Goal: Task Accomplishment & Management: Manage account settings

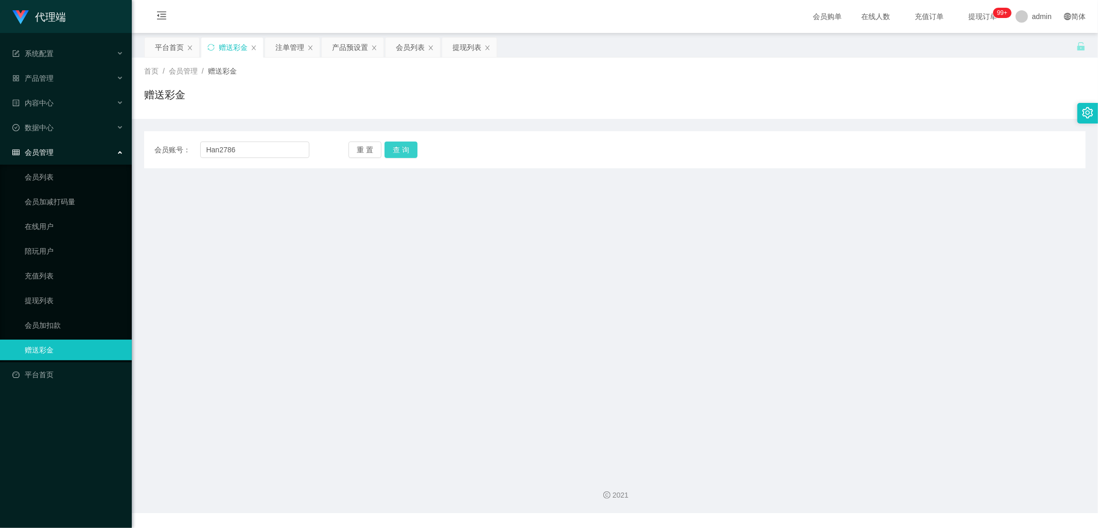
type input "Han2786"
click at [399, 151] on button "查 询" at bounding box center [401, 150] width 33 height 16
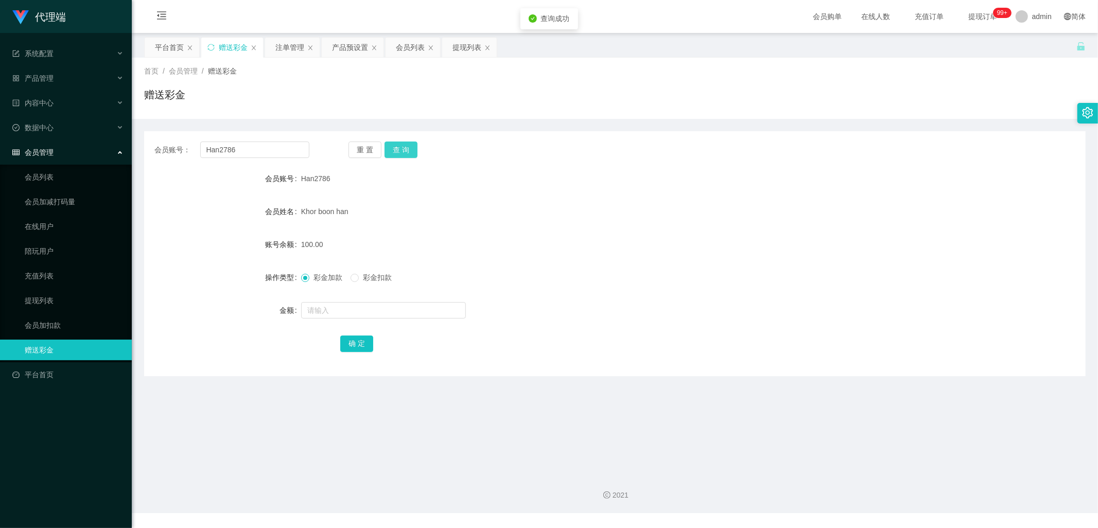
click at [399, 151] on button "查 询" at bounding box center [401, 150] width 33 height 16
click at [473, 46] on div "提现列表" at bounding box center [467, 48] width 29 height 20
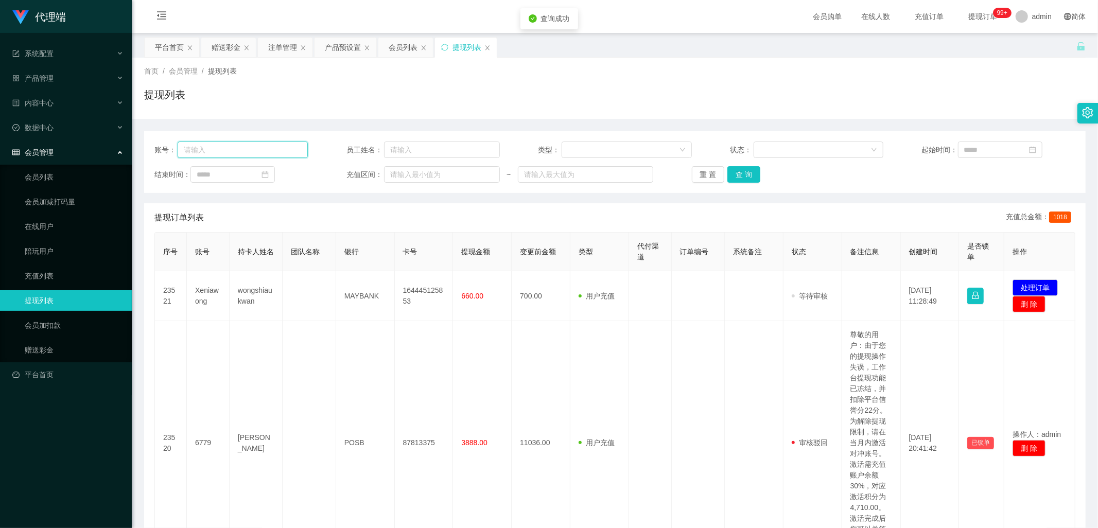
drag, startPoint x: 218, startPoint y: 145, endPoint x: 234, endPoint y: 147, distance: 16.6
click at [218, 145] on input "text" at bounding box center [243, 150] width 130 height 16
paste input "Han2786"
type input "Han2786"
click at [749, 178] on button "查 询" at bounding box center [743, 174] width 33 height 16
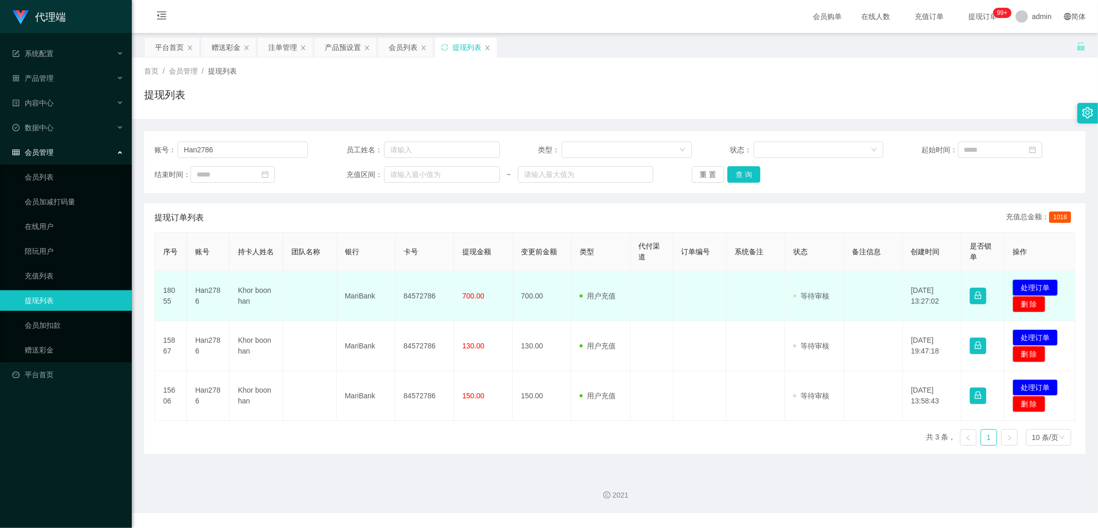
click at [1033, 287] on button "处理订单" at bounding box center [1035, 288] width 45 height 16
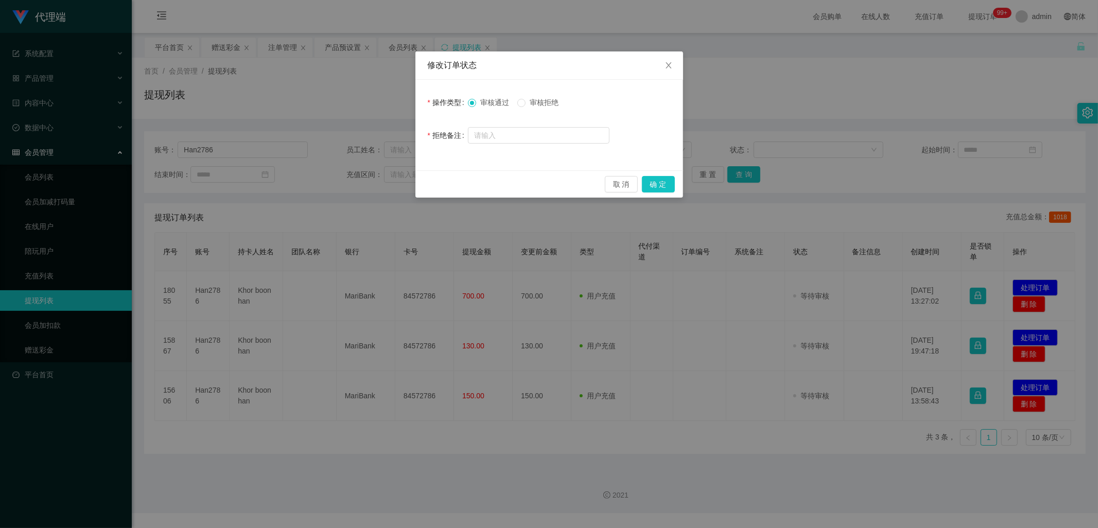
drag, startPoint x: 519, startPoint y: 96, endPoint x: 532, endPoint y: 110, distance: 18.6
click at [519, 96] on div "审核通过 审核拒绝" at bounding box center [539, 102] width 142 height 21
click at [668, 186] on button "确 定" at bounding box center [658, 184] width 33 height 16
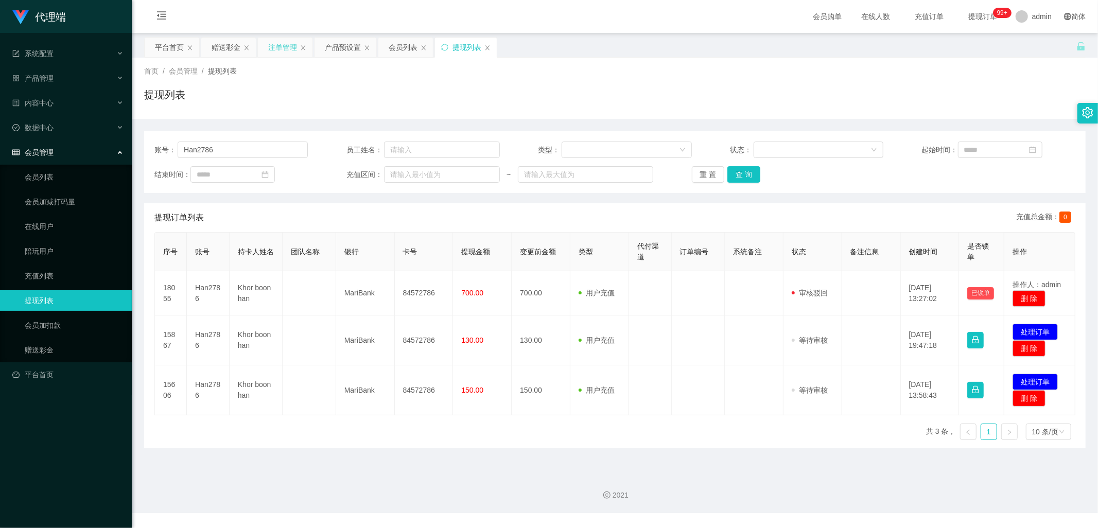
click at [273, 50] on div "注单管理" at bounding box center [282, 48] width 29 height 20
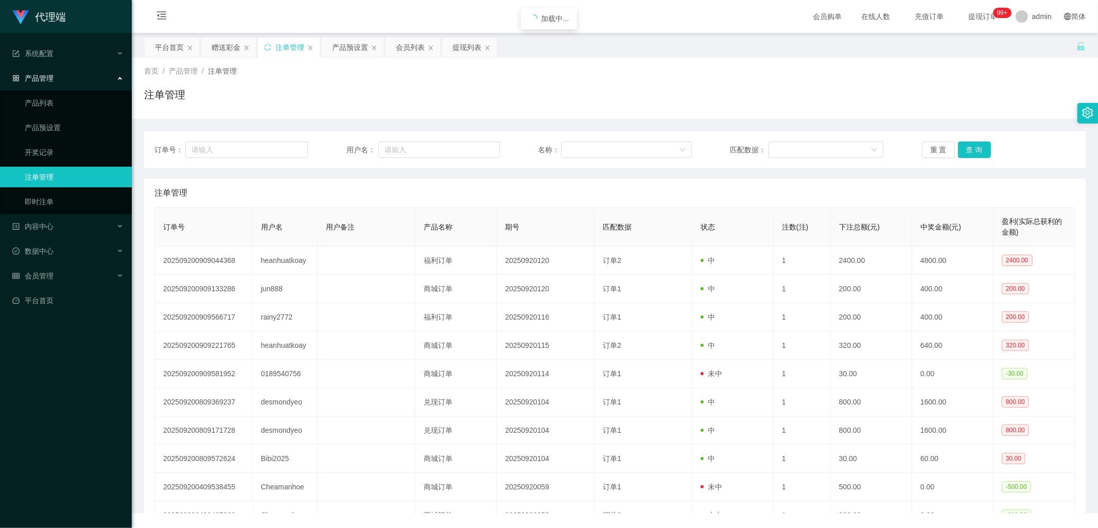
drag, startPoint x: 223, startPoint y: 44, endPoint x: 300, endPoint y: 117, distance: 106.0
click at [223, 44] on div "赠送彩金" at bounding box center [226, 48] width 29 height 20
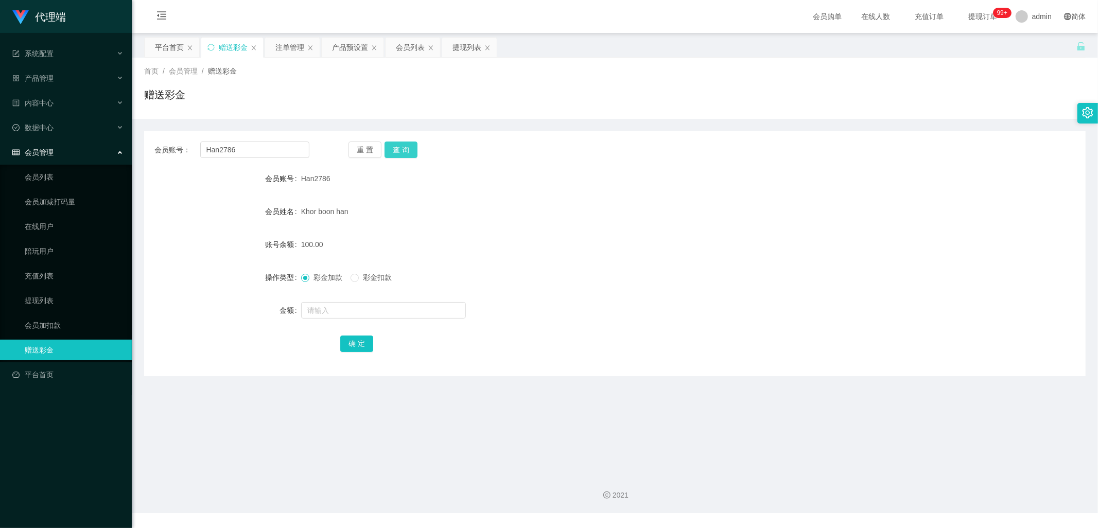
click at [399, 151] on button "查 询" at bounding box center [401, 150] width 33 height 16
